Goal: Task Accomplishment & Management: Use online tool/utility

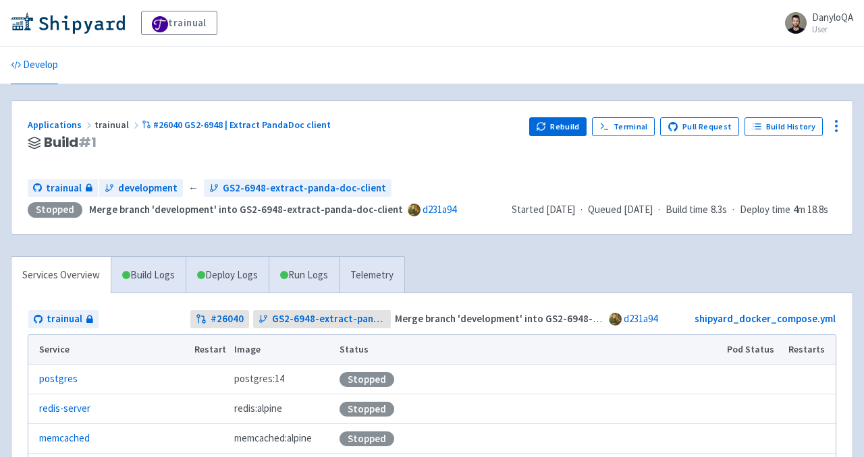
click at [549, 115] on div "Applications trainual #26040 GS2-6948 | Extract PandaDoc client Build # 1 Rebui…" at bounding box center [431, 167] width 841 height 133
click at [551, 134] on button "Rebuild" at bounding box center [558, 126] width 58 height 19
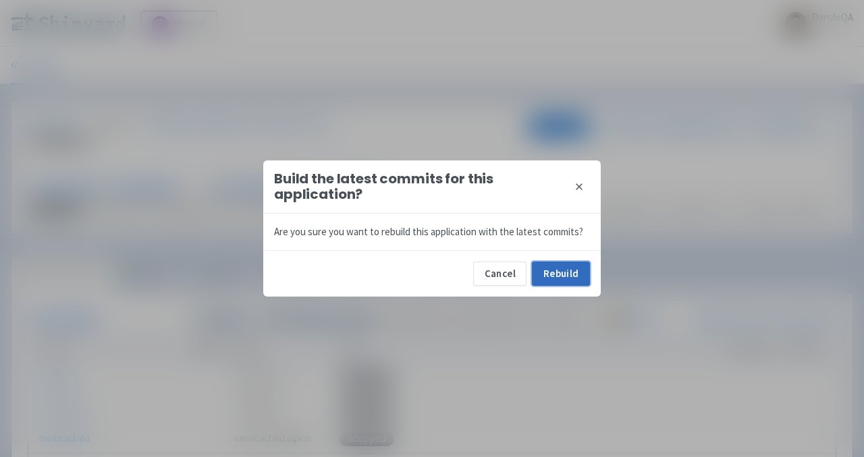
click at [555, 275] on button "Rebuild" at bounding box center [561, 274] width 58 height 24
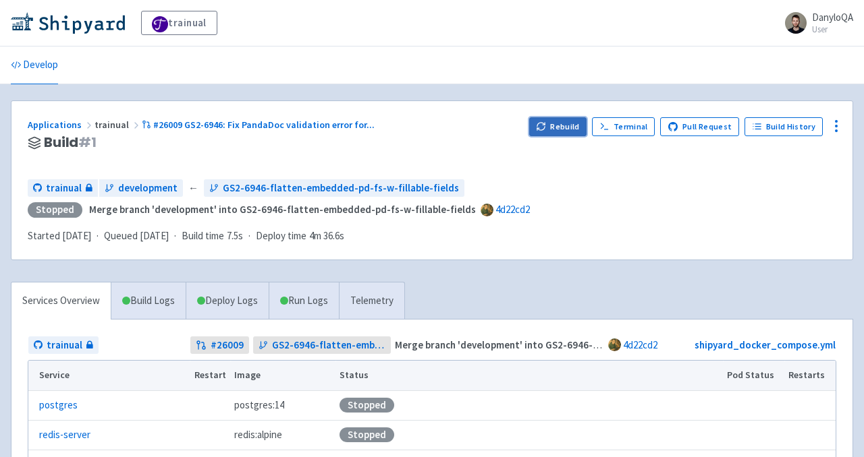
click at [553, 134] on button "Rebuild" at bounding box center [558, 126] width 58 height 19
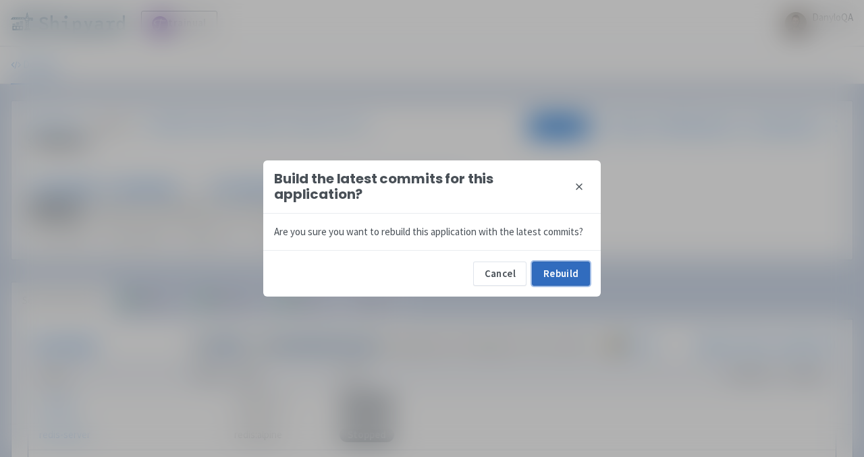
click at [560, 279] on button "Rebuild" at bounding box center [561, 274] width 58 height 24
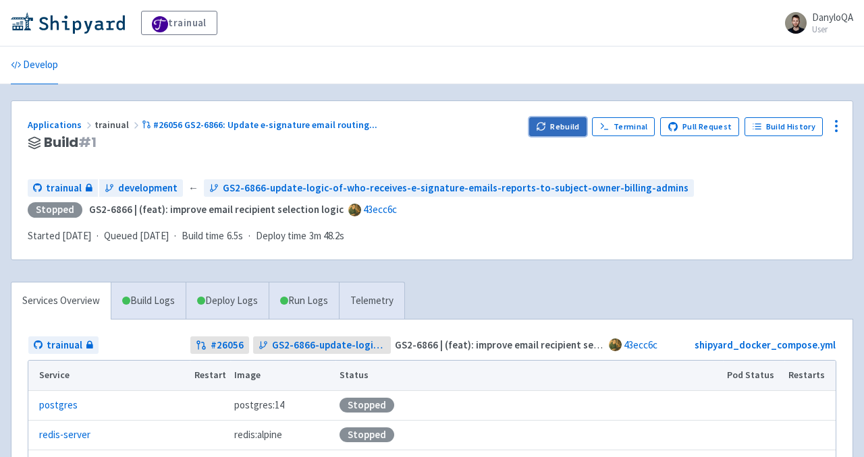
click at [568, 127] on button "Rebuild" at bounding box center [558, 126] width 58 height 19
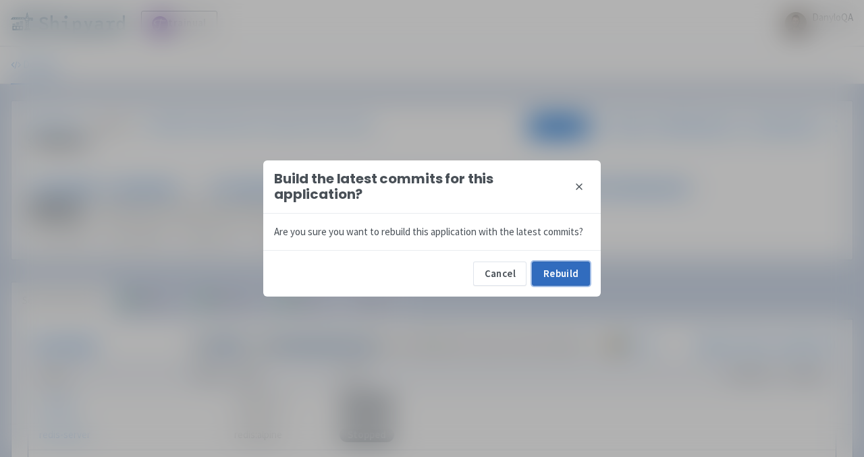
click at [565, 279] on button "Rebuild" at bounding box center [561, 274] width 58 height 24
